Goal: Check status

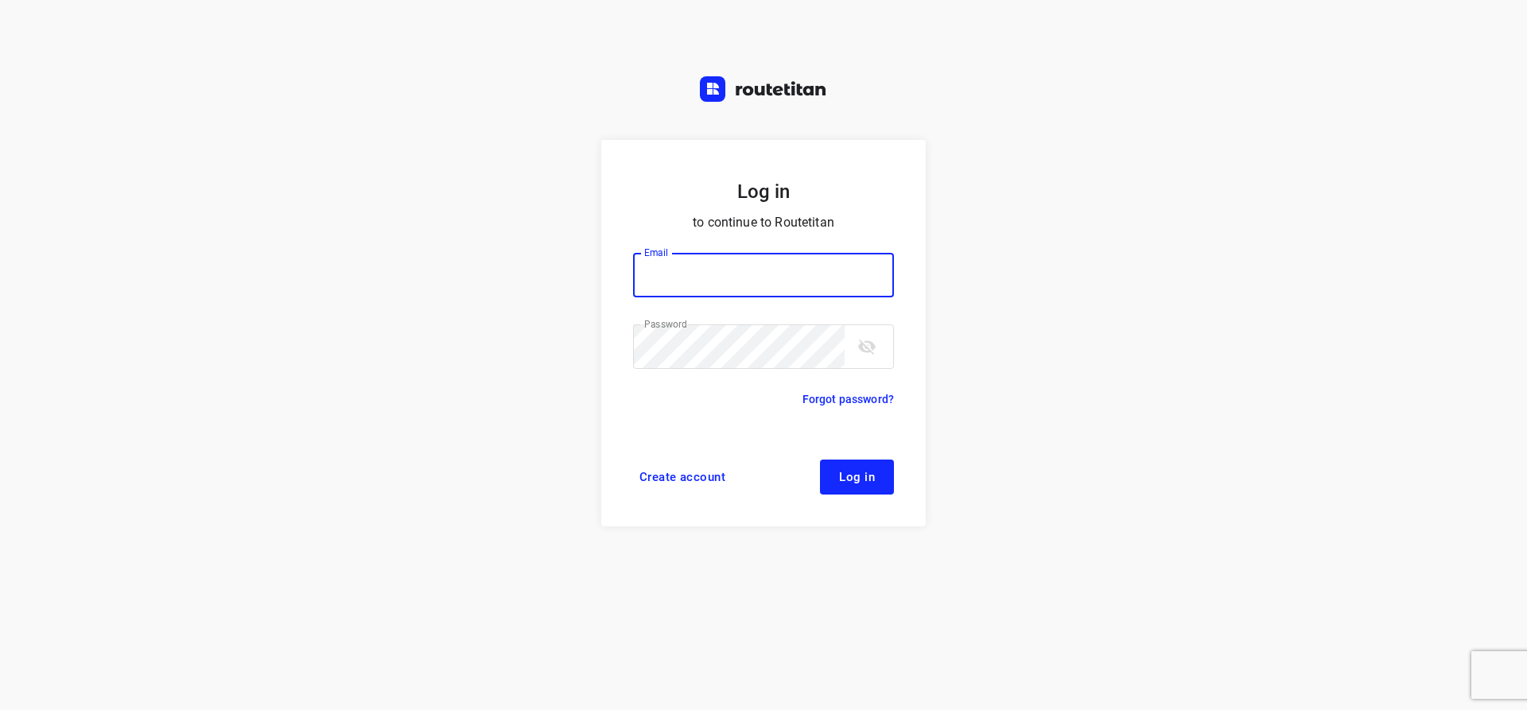
type input "[EMAIL_ADDRESS][DOMAIN_NAME]"
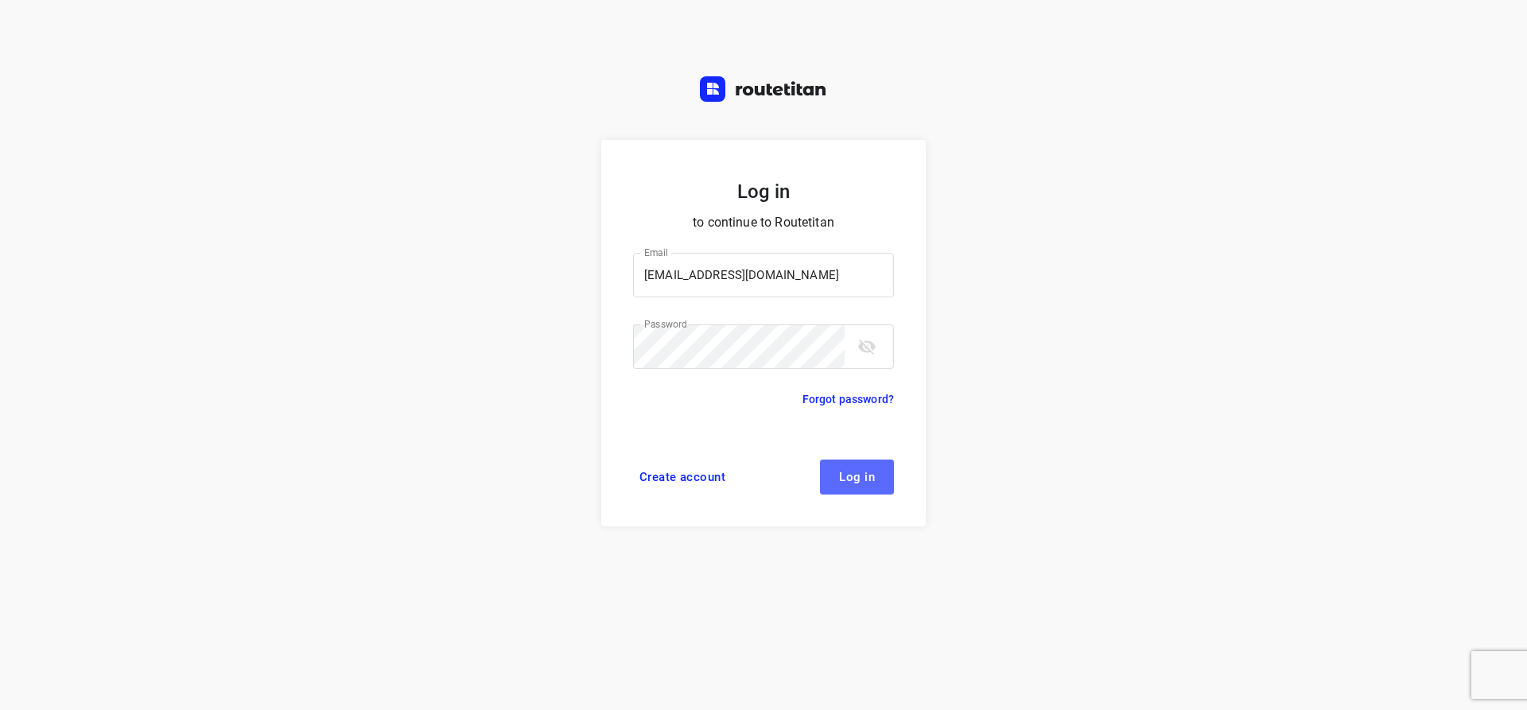
click at [840, 472] on span "Log in" at bounding box center [857, 477] width 36 height 13
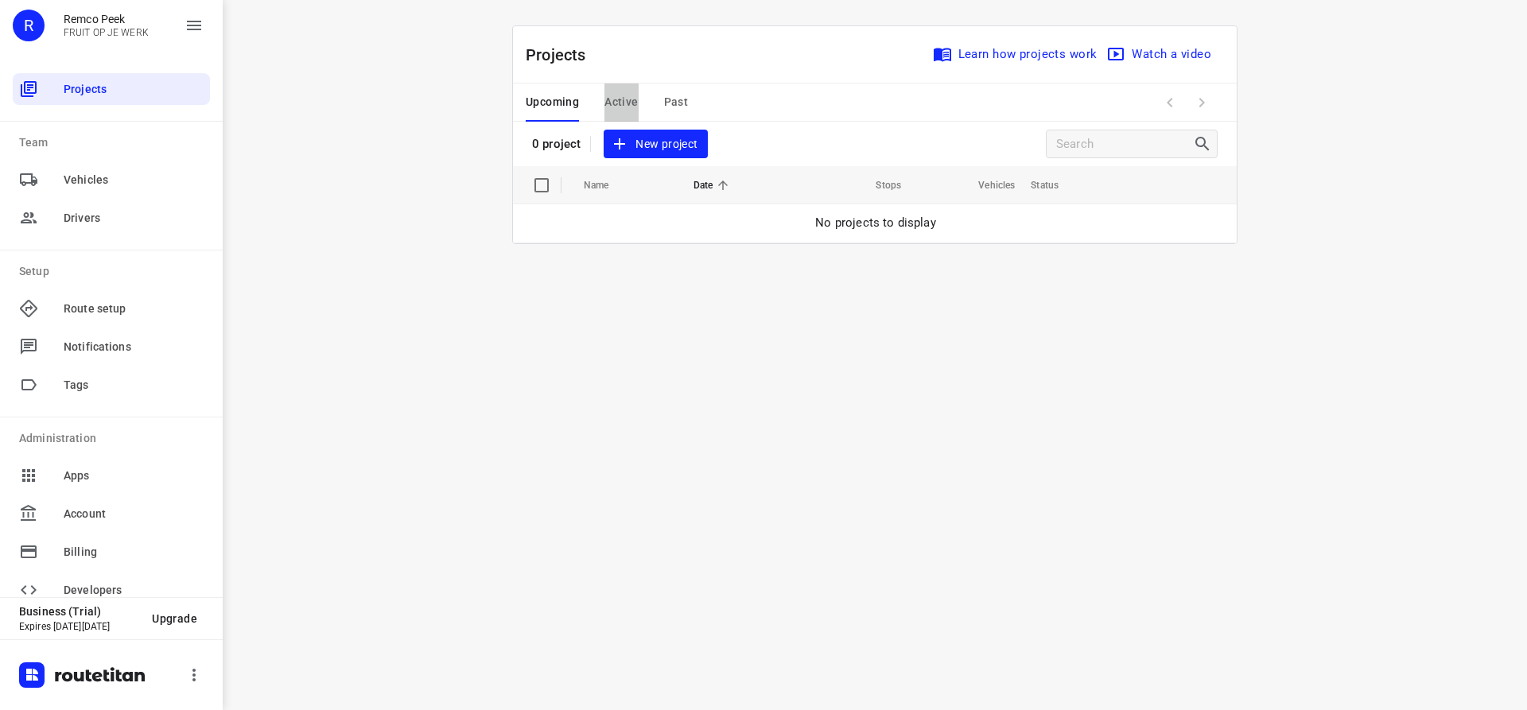
click at [630, 103] on span "Active" at bounding box center [620, 102] width 33 height 20
click at [542, 94] on span "Upcoming" at bounding box center [552, 102] width 53 height 20
click at [623, 99] on span "Active" at bounding box center [620, 102] width 33 height 20
